Goal: Task Accomplishment & Management: Manage account settings

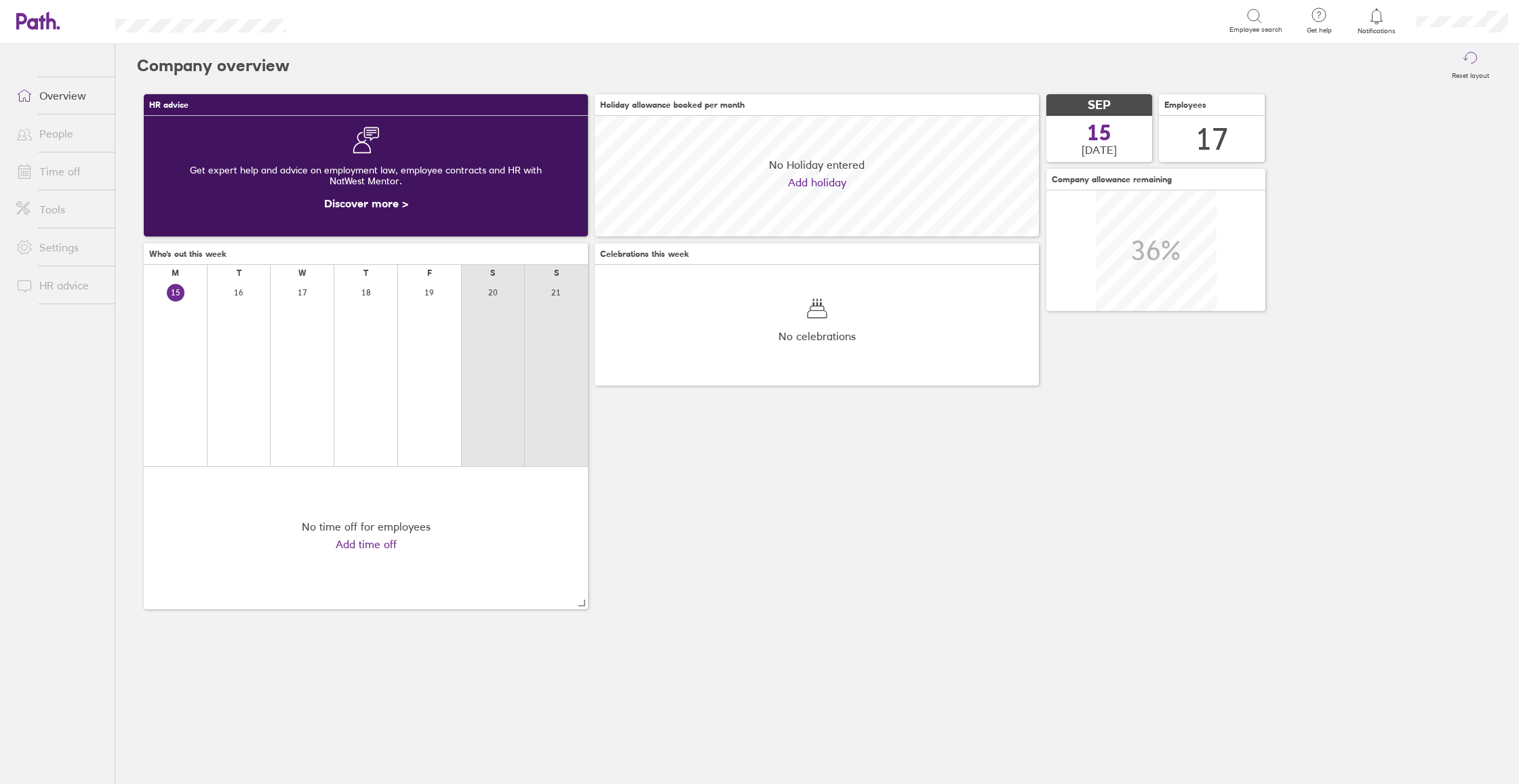
scroll to position [121, 444]
click at [41, 169] on link "Time off" at bounding box center [60, 171] width 109 height 27
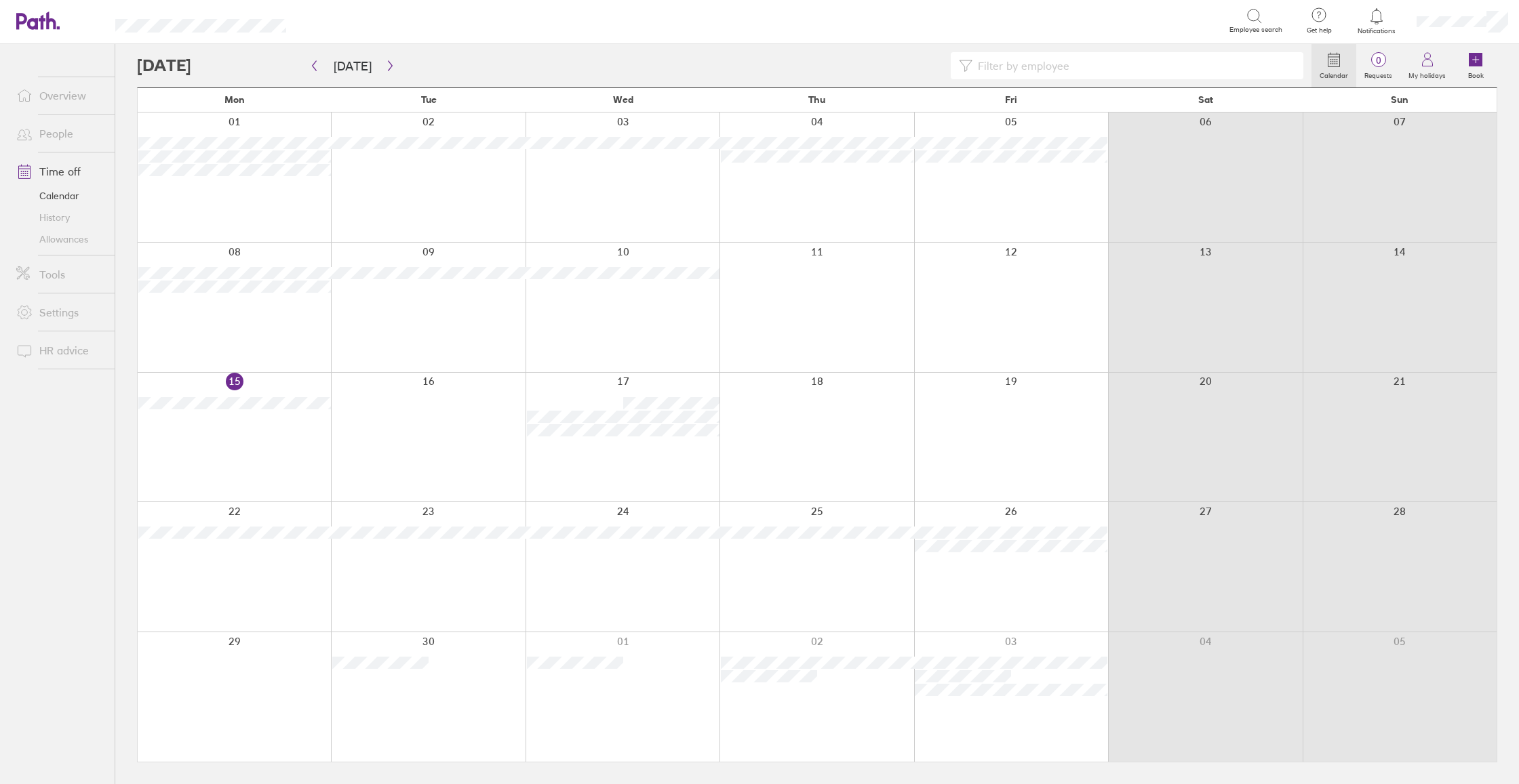
click at [69, 245] on link "Allowances" at bounding box center [60, 239] width 109 height 22
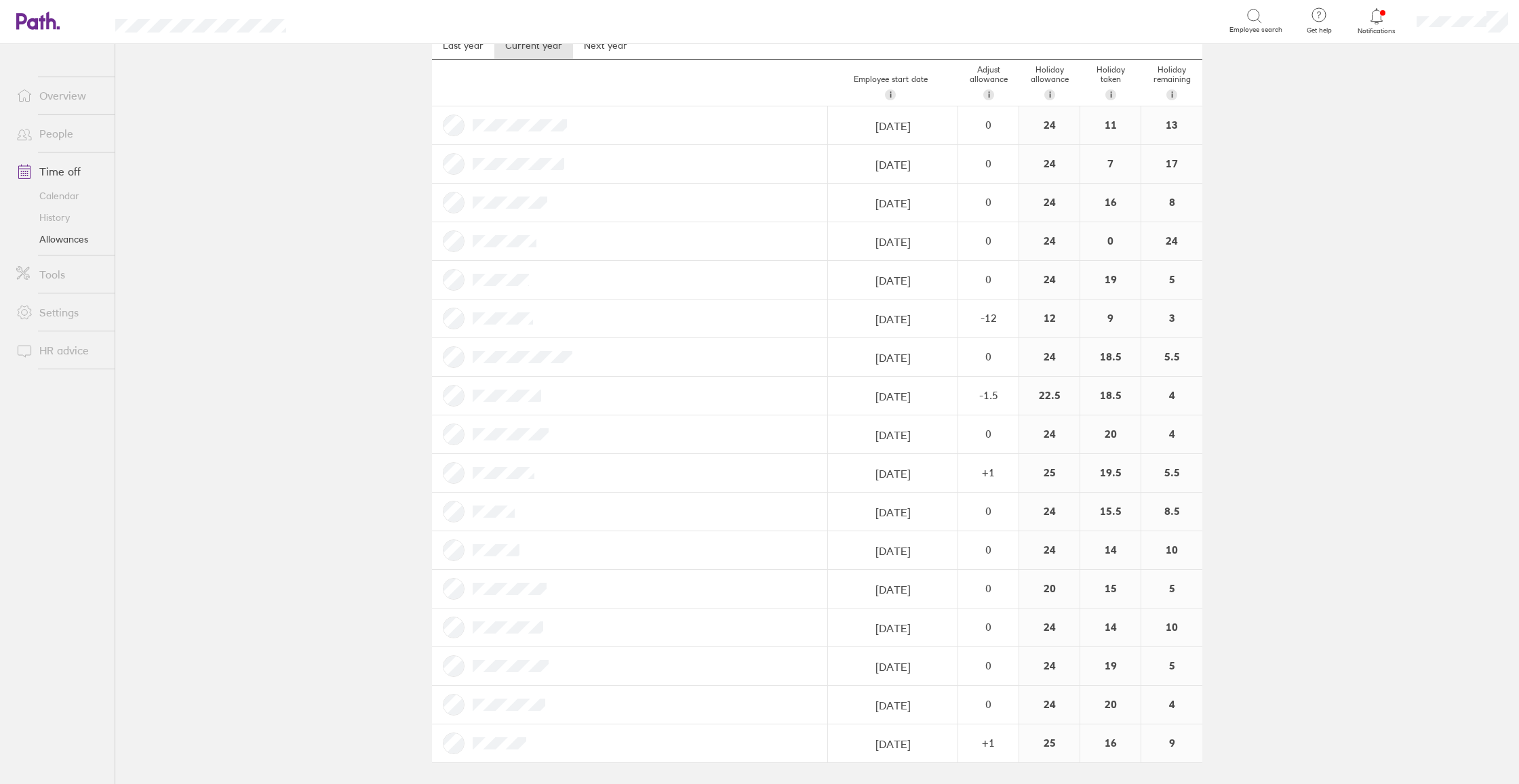
scroll to position [56, 0]
